Goal: Navigation & Orientation: Find specific page/section

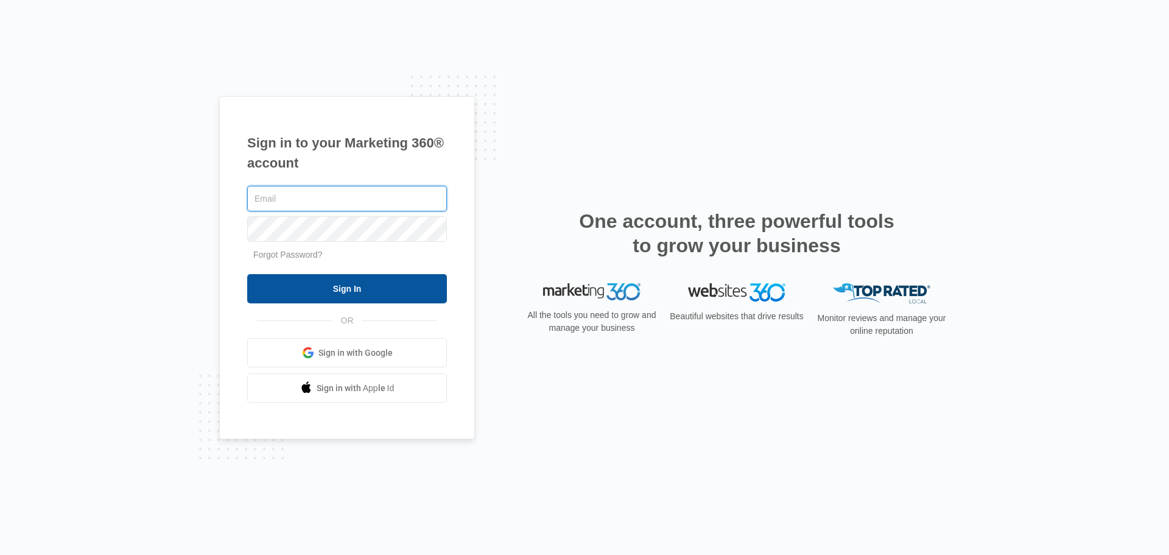
type input "[EMAIL_ADDRESS][DOMAIN_NAME]"
click at [327, 287] on input "Sign In" at bounding box center [347, 288] width 200 height 29
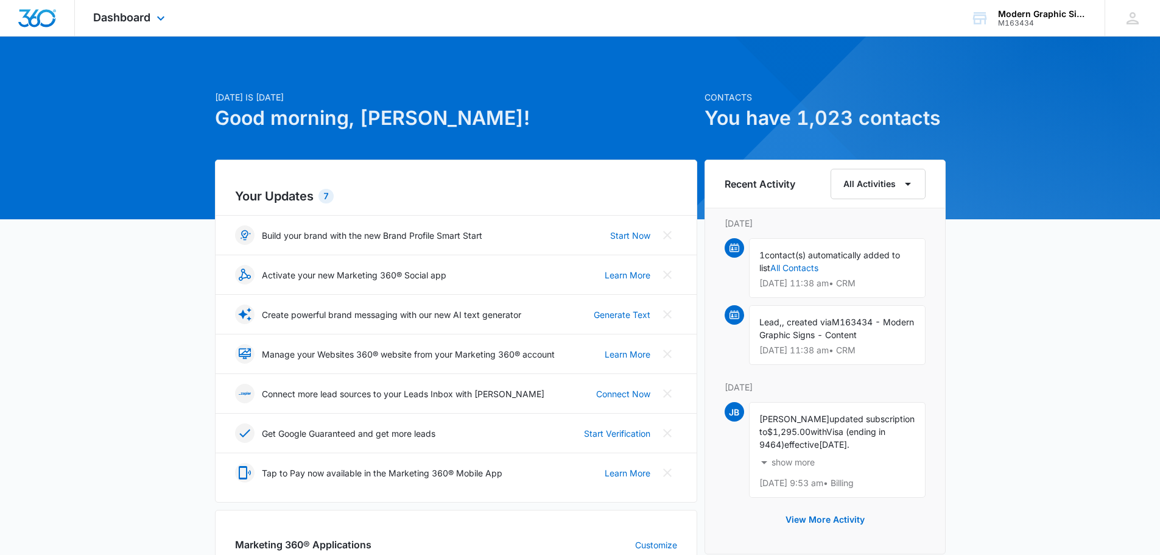
click at [132, 7] on div "Dashboard Apps Reputation Websites Forms CRM Email Social POS Content Ads Intel…" at bounding box center [130, 18] width 111 height 36
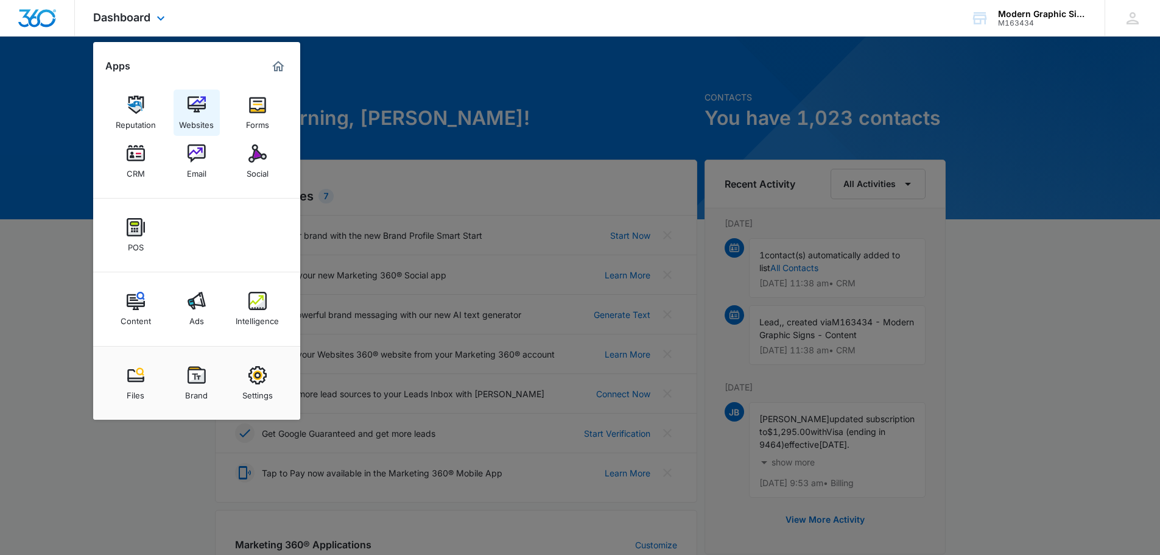
click at [193, 104] on img at bounding box center [197, 105] width 18 height 18
